Goal: Transaction & Acquisition: Obtain resource

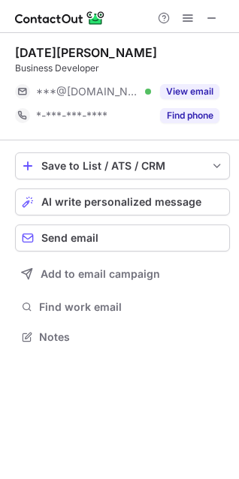
scroll to position [327, 239]
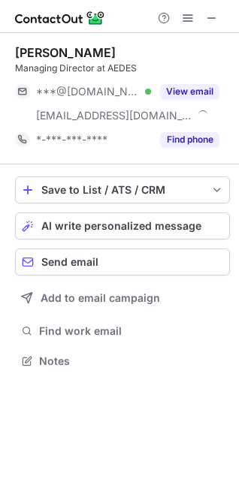
scroll to position [351, 239]
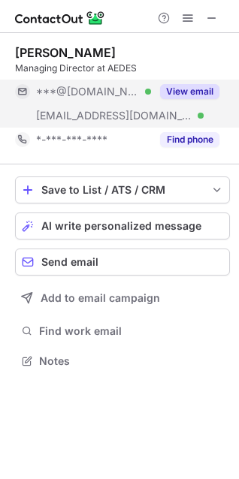
click at [204, 87] on button "View email" at bounding box center [189, 91] width 59 height 15
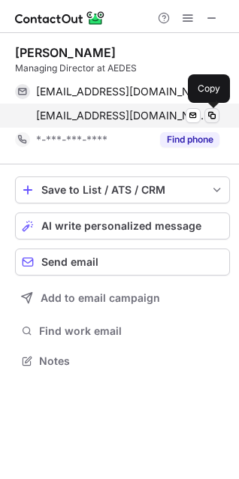
click at [212, 119] on span at bounding box center [212, 116] width 12 height 12
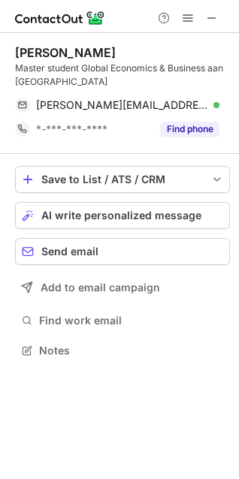
scroll to position [340, 239]
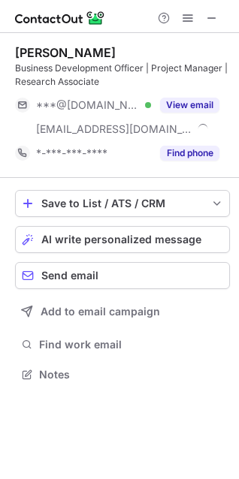
scroll to position [364, 239]
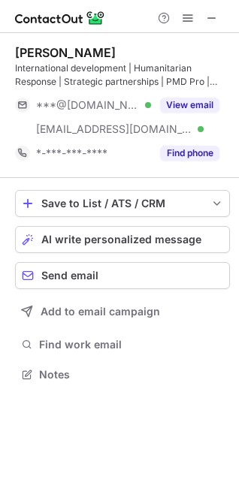
scroll to position [364, 239]
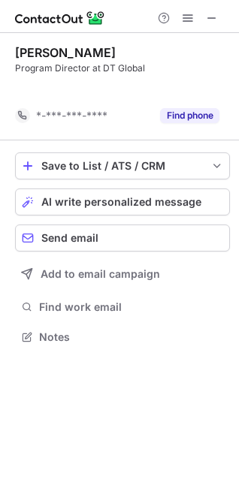
scroll to position [303, 239]
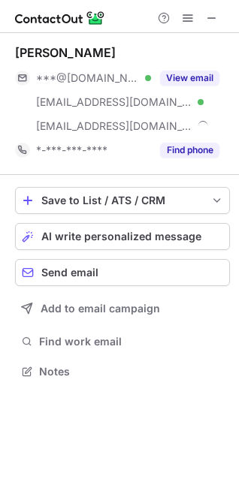
scroll to position [361, 239]
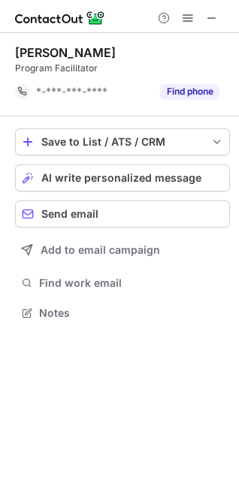
scroll to position [303, 239]
